Goal: Use online tool/utility: Utilize a website feature to perform a specific function

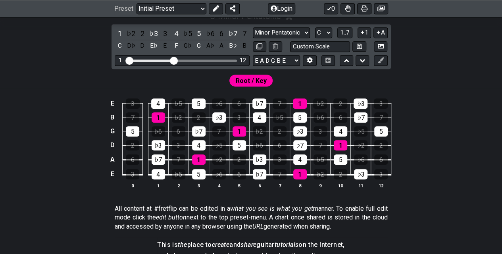
scroll to position [198, 0]
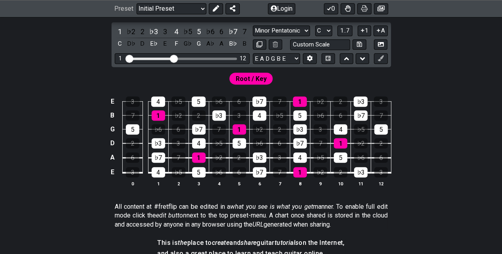
click at [152, 57] on div "Visible fret range" at bounding box center [150, 58] width 46 height 2
drag, startPoint x: 131, startPoint y: 56, endPoint x: 144, endPoint y: 57, distance: 13.5
click at [144, 58] on input "Visible fret range" at bounding box center [182, 58] width 113 height 0
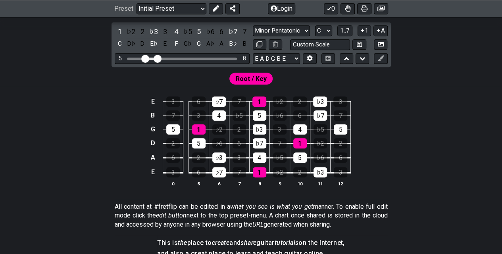
drag, startPoint x: 175, startPoint y: 58, endPoint x: 159, endPoint y: 63, distance: 17.2
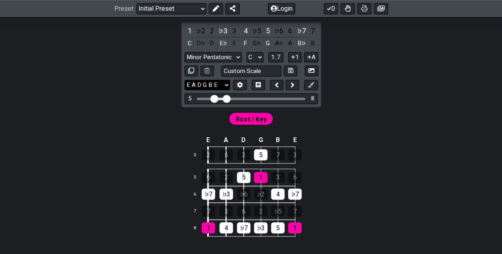
click at [227, 82] on select "E A D G B E E A D G B E E A D G B E B E A D F♯ B A D G C E A D A D G B E E♭ A♭ …" at bounding box center [207, 85] width 46 height 11
click at [236, 87] on button at bounding box center [239, 85] width 13 height 11
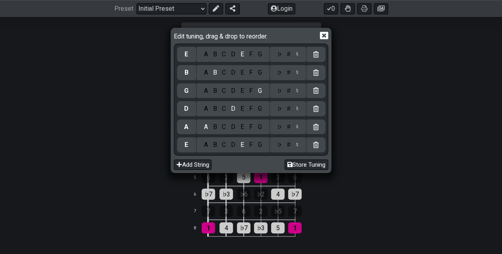
click at [282, 143] on div "♭" at bounding box center [278, 144] width 9 height 9
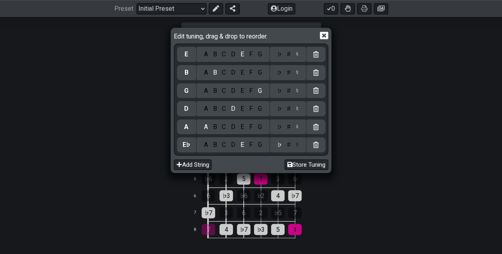
click at [282, 130] on div "♭" at bounding box center [278, 127] width 9 height 9
click at [281, 113] on div "♭ ♯ ♮" at bounding box center [288, 108] width 36 height 15
click at [282, 109] on div "♭" at bounding box center [278, 108] width 9 height 9
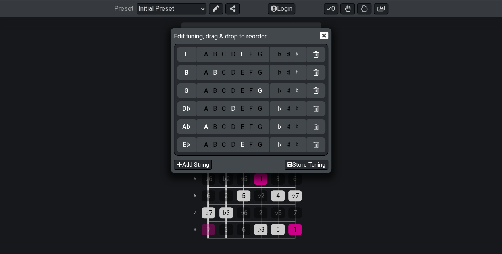
click at [278, 95] on div "♭ ♯ ♮" at bounding box center [288, 90] width 36 height 15
click at [281, 87] on div "♭" at bounding box center [278, 90] width 9 height 9
click at [322, 38] on icon at bounding box center [324, 36] width 8 height 8
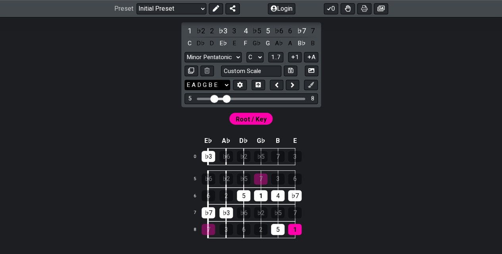
click at [218, 82] on select "E A D G B E E A D G B E E A D G B E B E A D F♯ B A D G C E A D A D G B E E♭ A♭ …" at bounding box center [207, 85] width 46 height 11
click at [276, 12] on button "Login" at bounding box center [281, 8] width 27 height 11
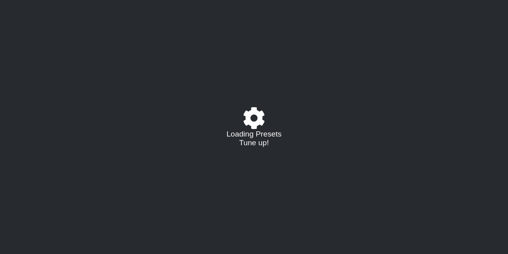
select select "C"
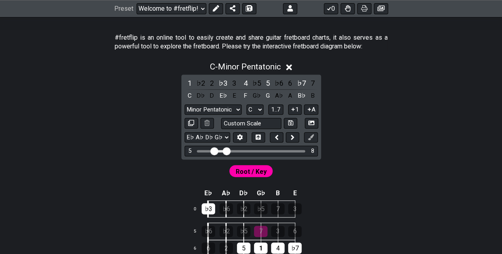
scroll to position [159, 0]
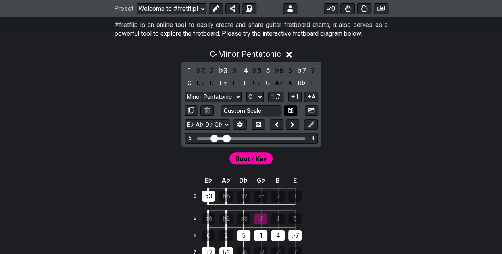
click at [287, 106] on button at bounding box center [290, 110] width 13 height 11
click at [239, 100] on select "Minor Pentatonic Custom Scale Minor Pentatonic Major Pentatonic Minor Blues Maj…" at bounding box center [212, 97] width 57 height 11
click at [184, 92] on select "Minor Pentatonic Custom Scale Minor Pentatonic Major Pentatonic Minor Blues Maj…" at bounding box center [212, 97] width 57 height 11
click at [257, 94] on select "A♭ A A♯ B♭ B C C♯ D♭ D D♯ E♭ E F F♯ G♭ G G♯" at bounding box center [254, 97] width 17 height 11
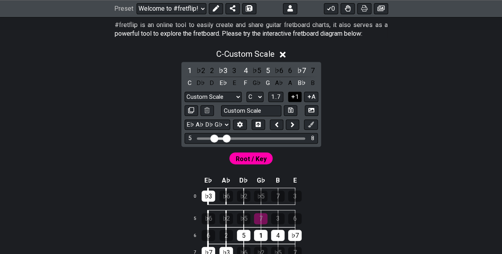
click at [288, 97] on button "1" at bounding box center [294, 97] width 13 height 11
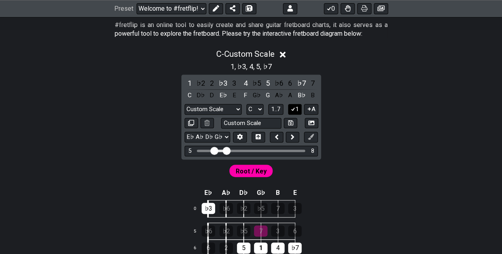
click at [290, 109] on icon at bounding box center [293, 109] width 8 height 6
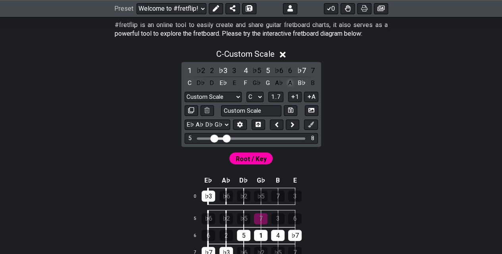
click at [294, 94] on icon at bounding box center [293, 97] width 8 height 6
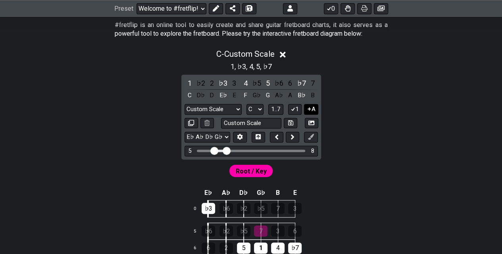
click at [305, 106] on icon at bounding box center [309, 109] width 8 height 6
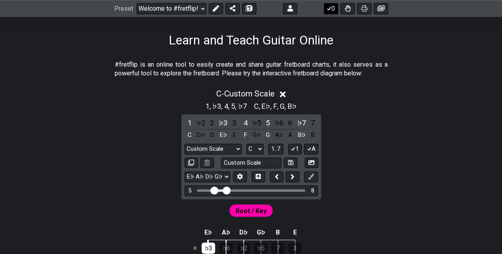
click at [330, 8] on icon at bounding box center [328, 9] width 4 height 4
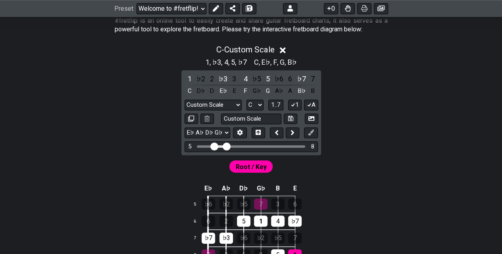
scroll to position [238, 0]
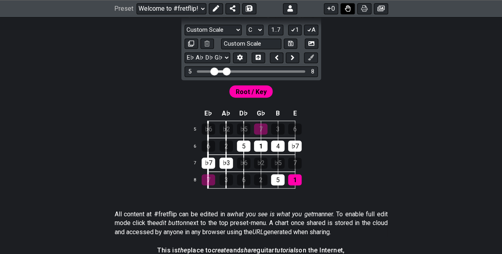
click at [347, 12] on button at bounding box center [347, 8] width 14 height 11
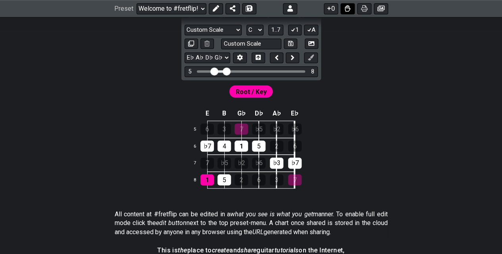
click at [347, 12] on button at bounding box center [347, 8] width 14 height 11
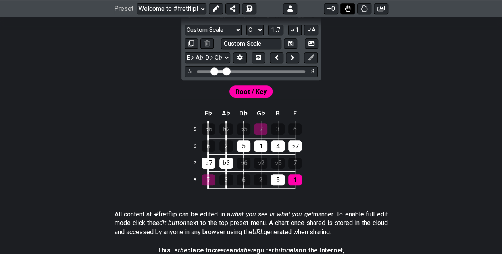
click at [347, 12] on button at bounding box center [347, 8] width 14 height 11
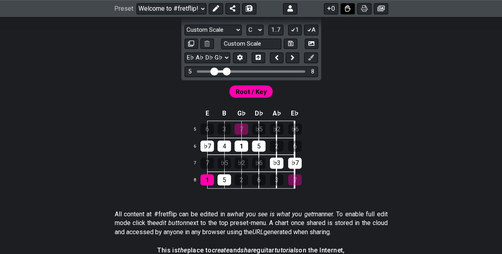
click at [347, 12] on button at bounding box center [347, 8] width 14 height 11
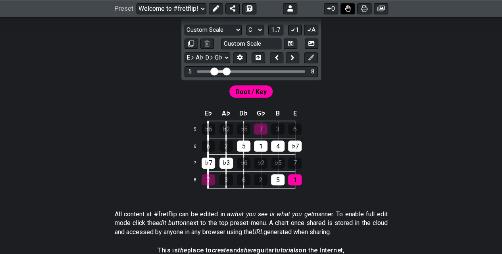
click at [347, 12] on button at bounding box center [347, 8] width 14 height 11
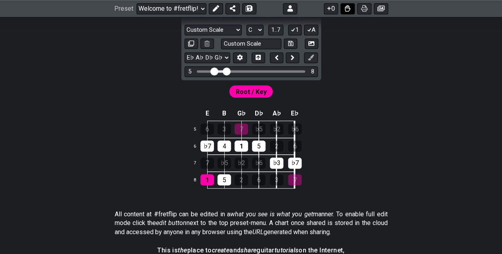
click at [347, 12] on button at bounding box center [347, 8] width 14 height 11
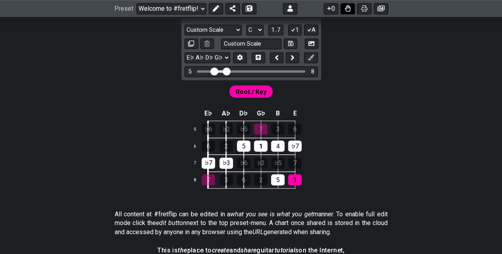
click at [347, 12] on button at bounding box center [347, 8] width 14 height 11
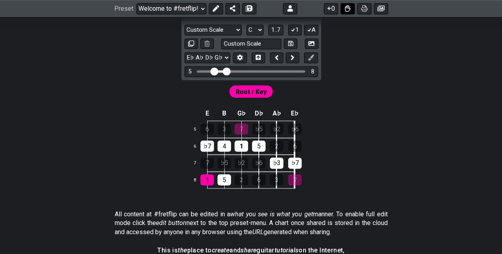
click at [347, 12] on button at bounding box center [347, 8] width 14 height 11
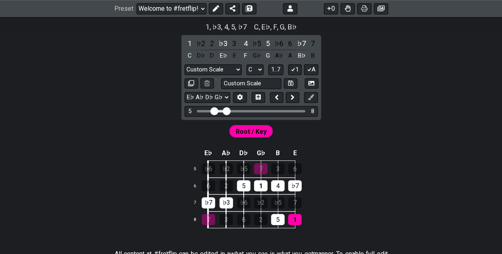
scroll to position [159, 0]
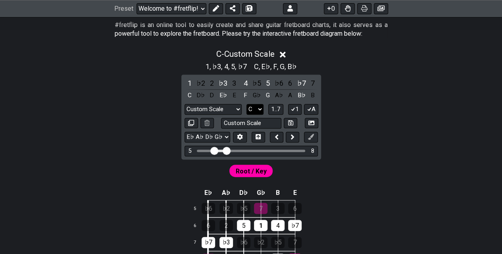
click at [258, 108] on select "A♭ A A♯ B♭ B C C♯ D♭ D D♯ E♭ E F F♯ G♭ G G♯" at bounding box center [254, 109] width 17 height 11
click at [228, 109] on select "Minor Pentatonic Custom Scale Minor Pentatonic Major Pentatonic Minor Blues Maj…" at bounding box center [212, 109] width 57 height 11
select select "Major / [PERSON_NAME]"
click at [184, 104] on select "Minor Pentatonic Custom Scale Minor Pentatonic Major Pentatonic Minor Blues Maj…" at bounding box center [212, 109] width 57 height 11
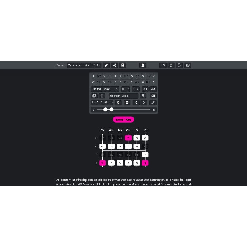
scroll to position [198, 0]
